Goal: Book appointment/travel/reservation

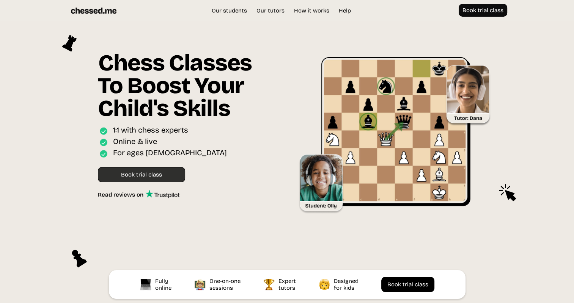
click at [141, 171] on link "Book trial class" at bounding box center [141, 174] width 87 height 15
